Goal: Transaction & Acquisition: Purchase product/service

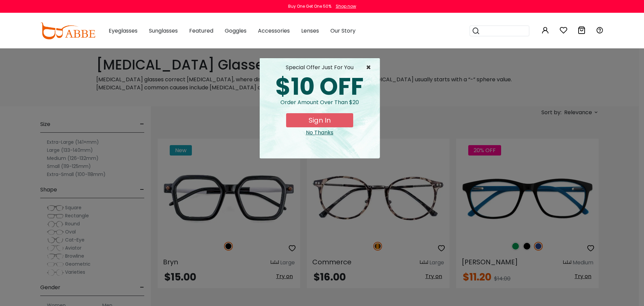
click at [369, 66] on span "×" at bounding box center [370, 67] width 8 height 8
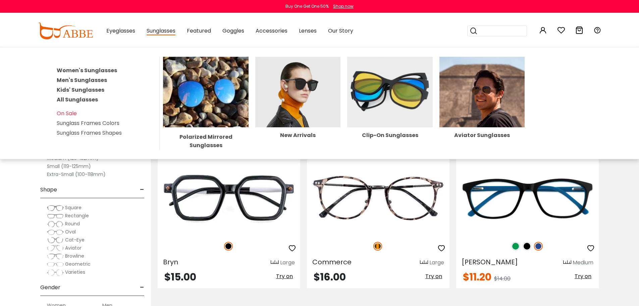
click at [162, 33] on span "Sunglasses" at bounding box center [161, 31] width 29 height 8
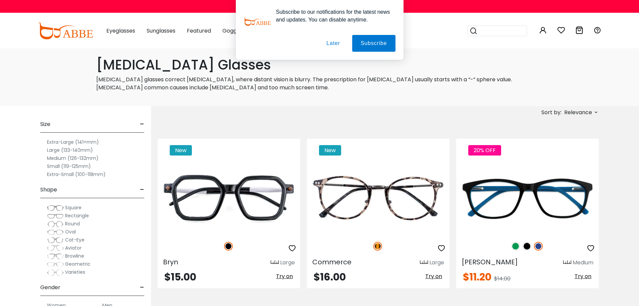
click at [168, 29] on div "Subscribe to our notifications for the latest news and updates. You can disable…" at bounding box center [319, 30] width 639 height 60
click at [0, 0] on button "Later" at bounding box center [0, 0] width 0 height 0
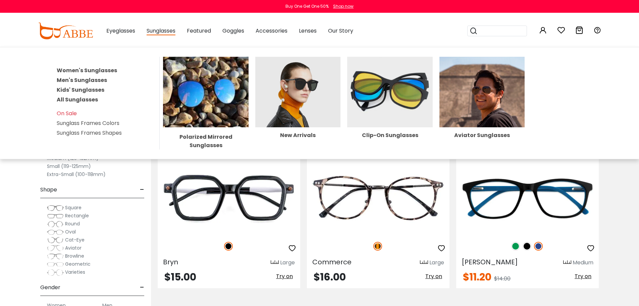
click at [73, 80] on link "Men's Sunglasses" at bounding box center [82, 80] width 50 height 8
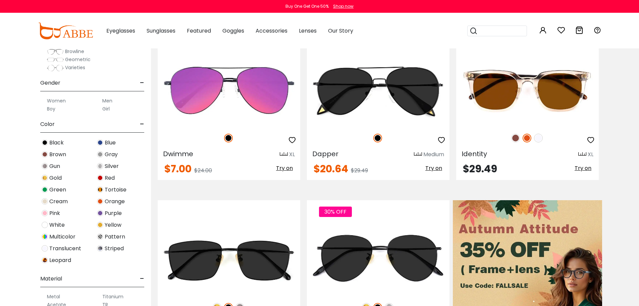
scroll to position [134, 0]
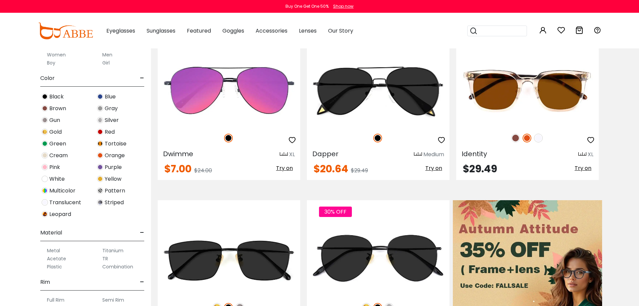
click at [106, 54] on label "Men" at bounding box center [107, 55] width 10 height 8
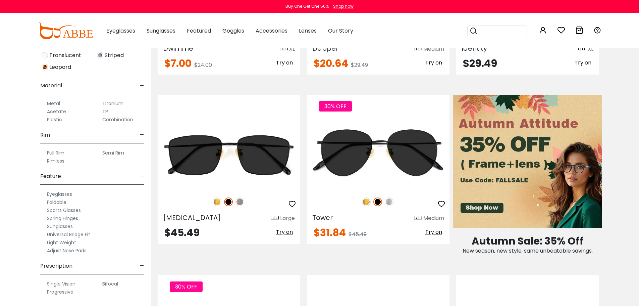
scroll to position [302, 0]
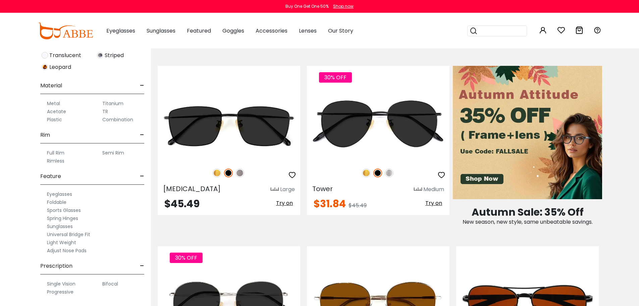
click at [63, 283] on label "Single Vision" at bounding box center [61, 284] width 29 height 8
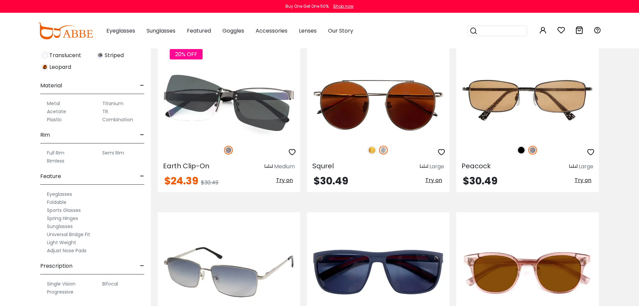
scroll to position [1443, 0]
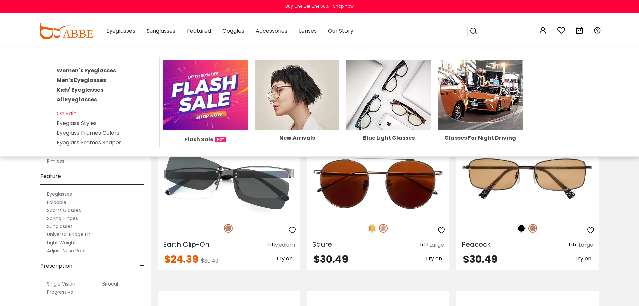
click at [87, 80] on link "Men's Eyeglasses" at bounding box center [81, 80] width 49 height 8
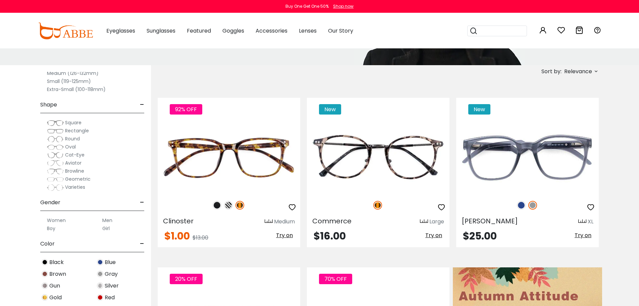
scroll to position [168, 0]
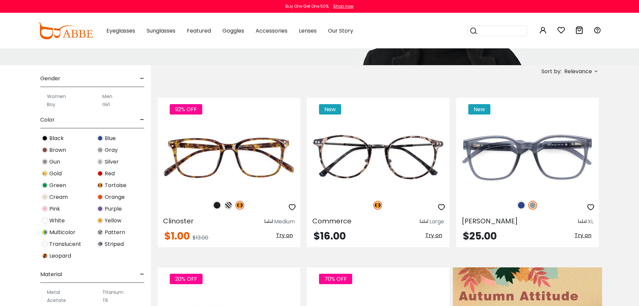
click at [46, 137] on img at bounding box center [45, 138] width 6 height 6
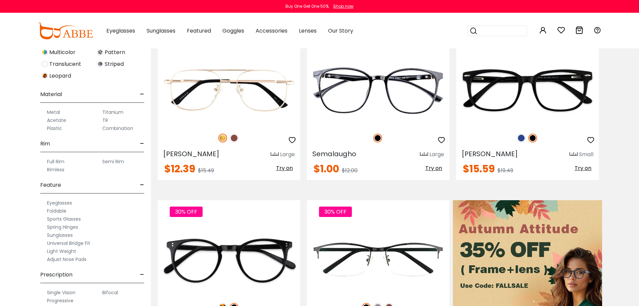
scroll to position [295, 0]
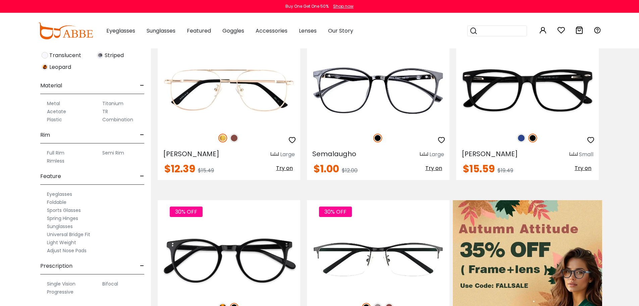
click at [61, 226] on label "Sunglasses" at bounding box center [60, 226] width 26 height 8
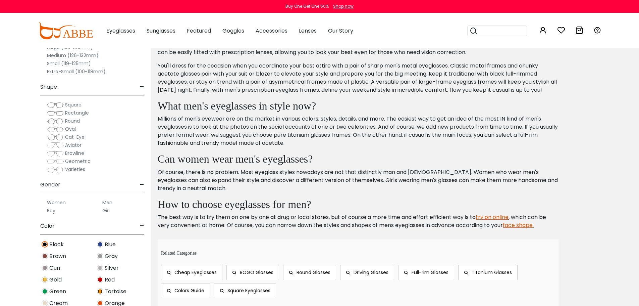
scroll to position [192, 0]
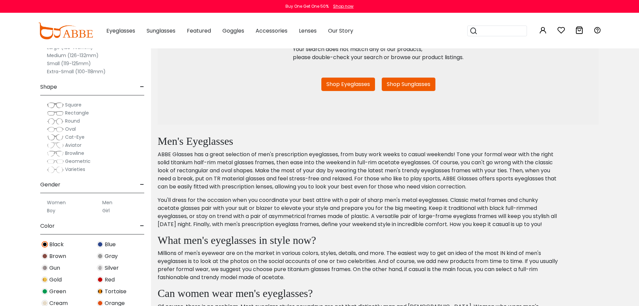
click at [352, 84] on link "Shop Eyeglasses" at bounding box center [348, 84] width 54 height 13
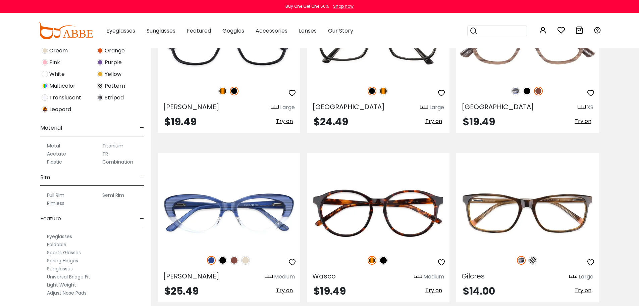
scroll to position [281, 0]
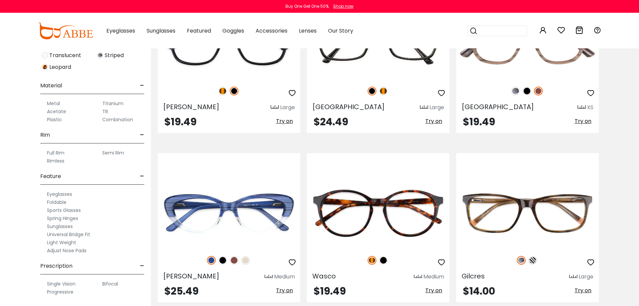
click at [60, 282] on label "Single Vision" at bounding box center [61, 284] width 29 height 8
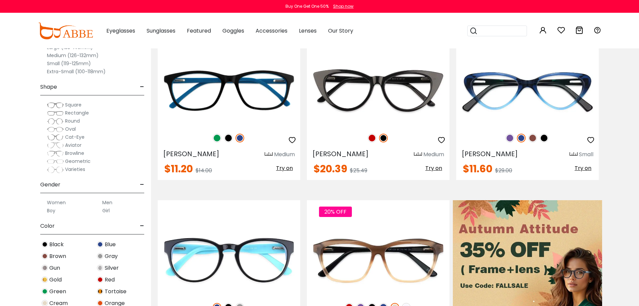
click at [80, 112] on span "Rectangle" at bounding box center [77, 112] width 24 height 7
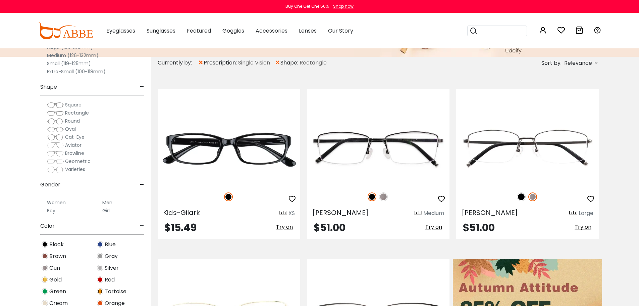
scroll to position [67, 0]
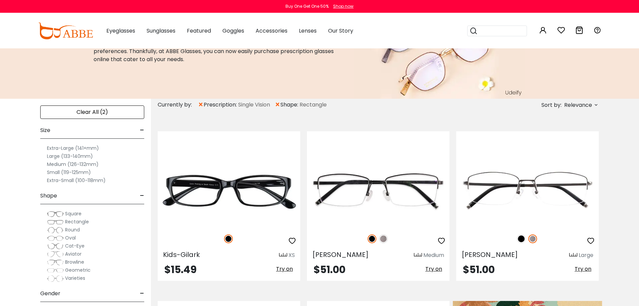
click at [73, 156] on label "Large (133-140mm)" at bounding box center [70, 156] width 46 height 8
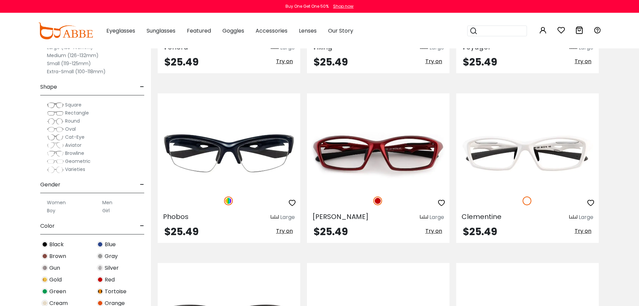
scroll to position [2382, 0]
